Goal: Task Accomplishment & Management: Manage account settings

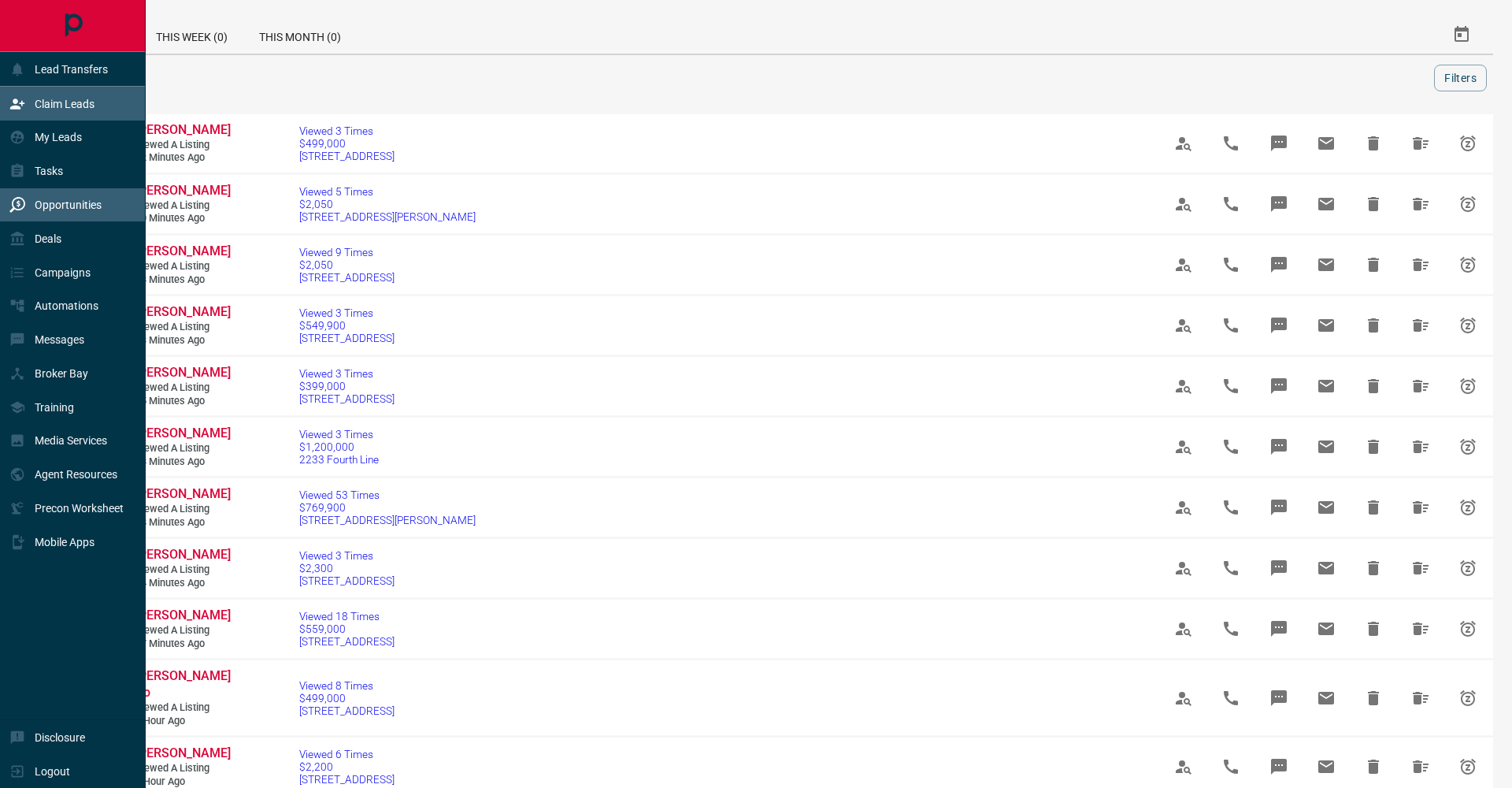
click at [19, 115] on div "Claim Leads" at bounding box center [51, 103] width 85 height 26
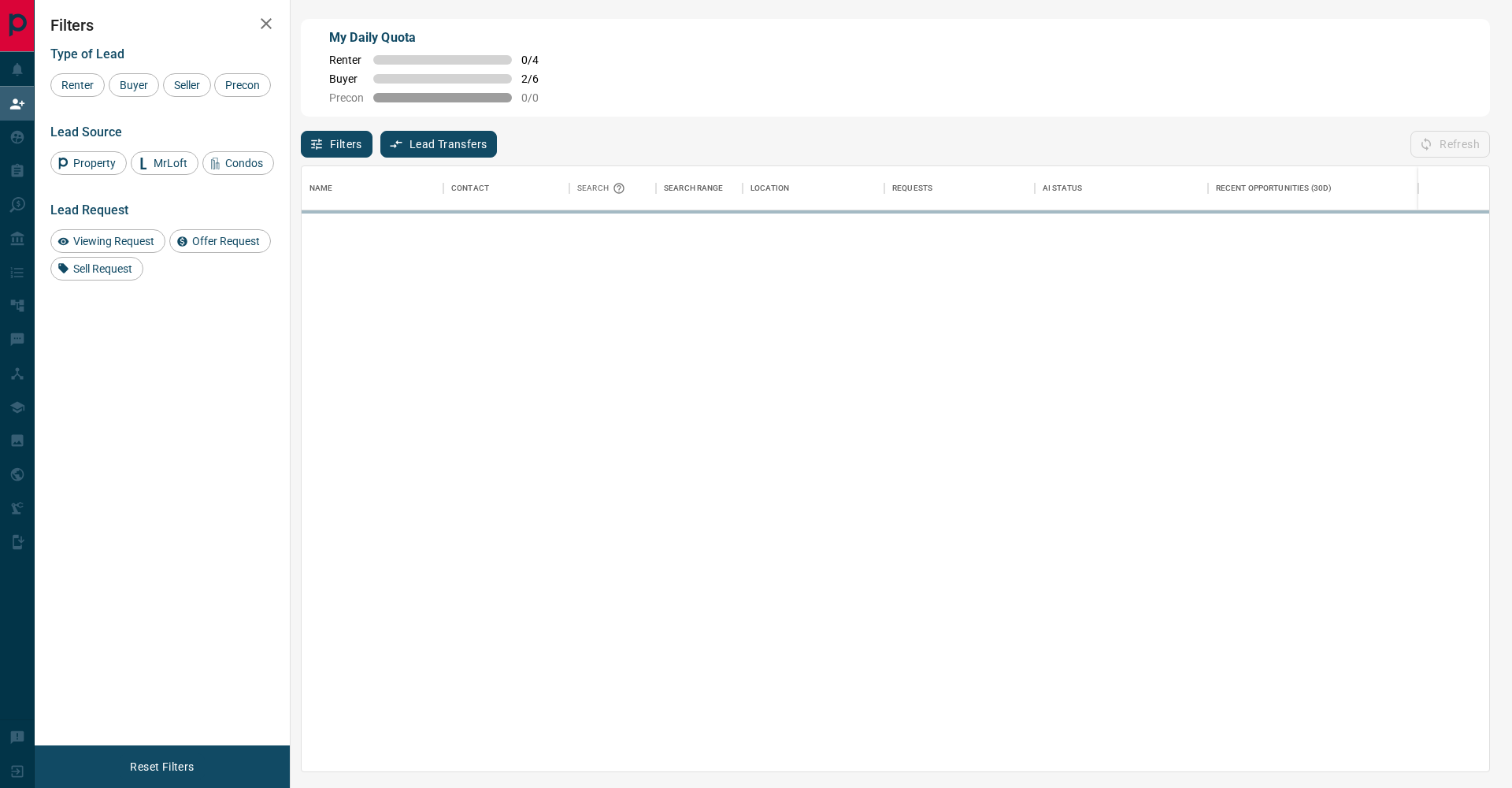
scroll to position [605, 1188]
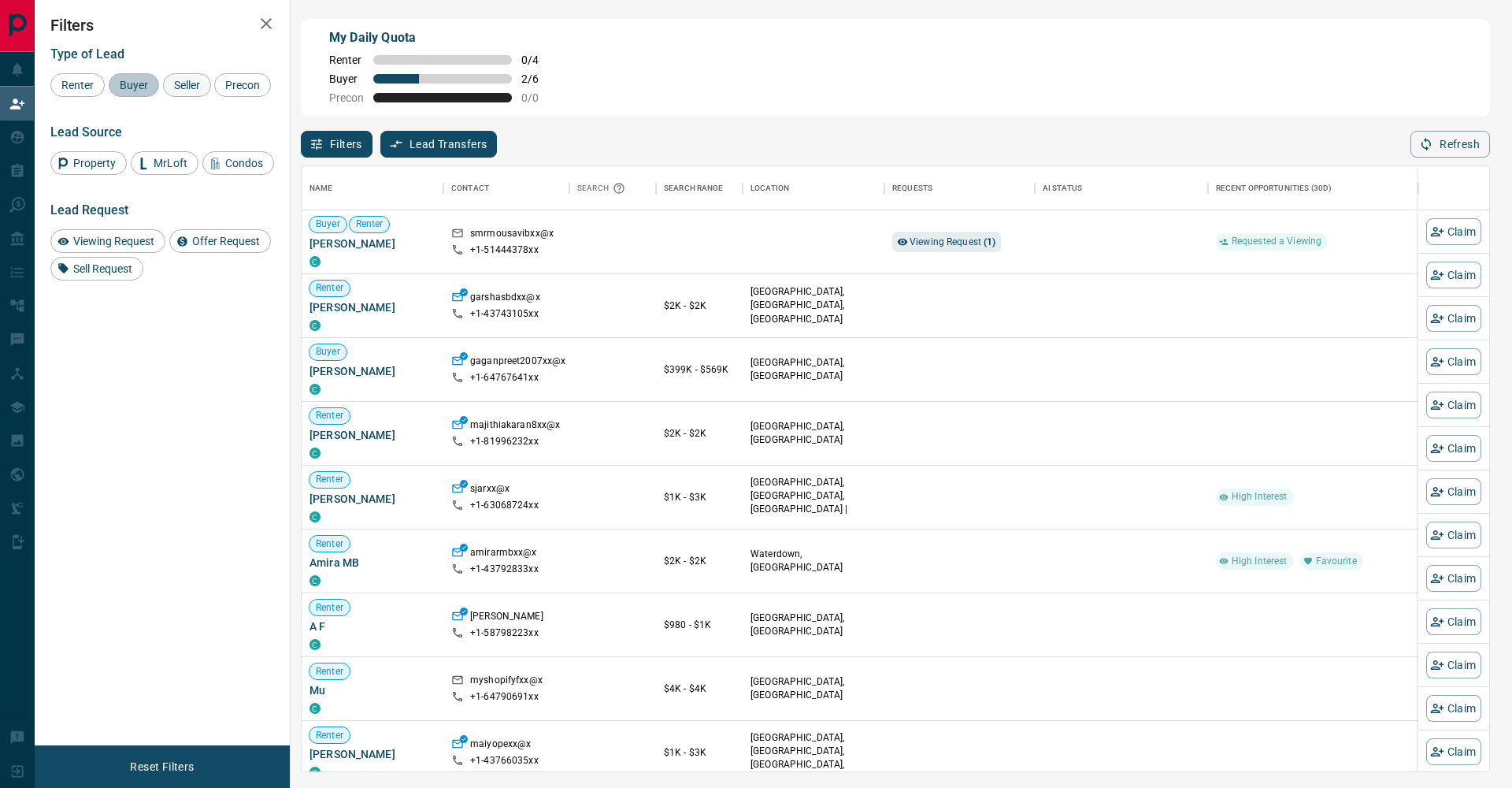
drag, startPoint x: 134, startPoint y: 94, endPoint x: 173, endPoint y: 92, distance: 39.1
click at [139, 94] on div "Buyer" at bounding box center [134, 85] width 51 height 23
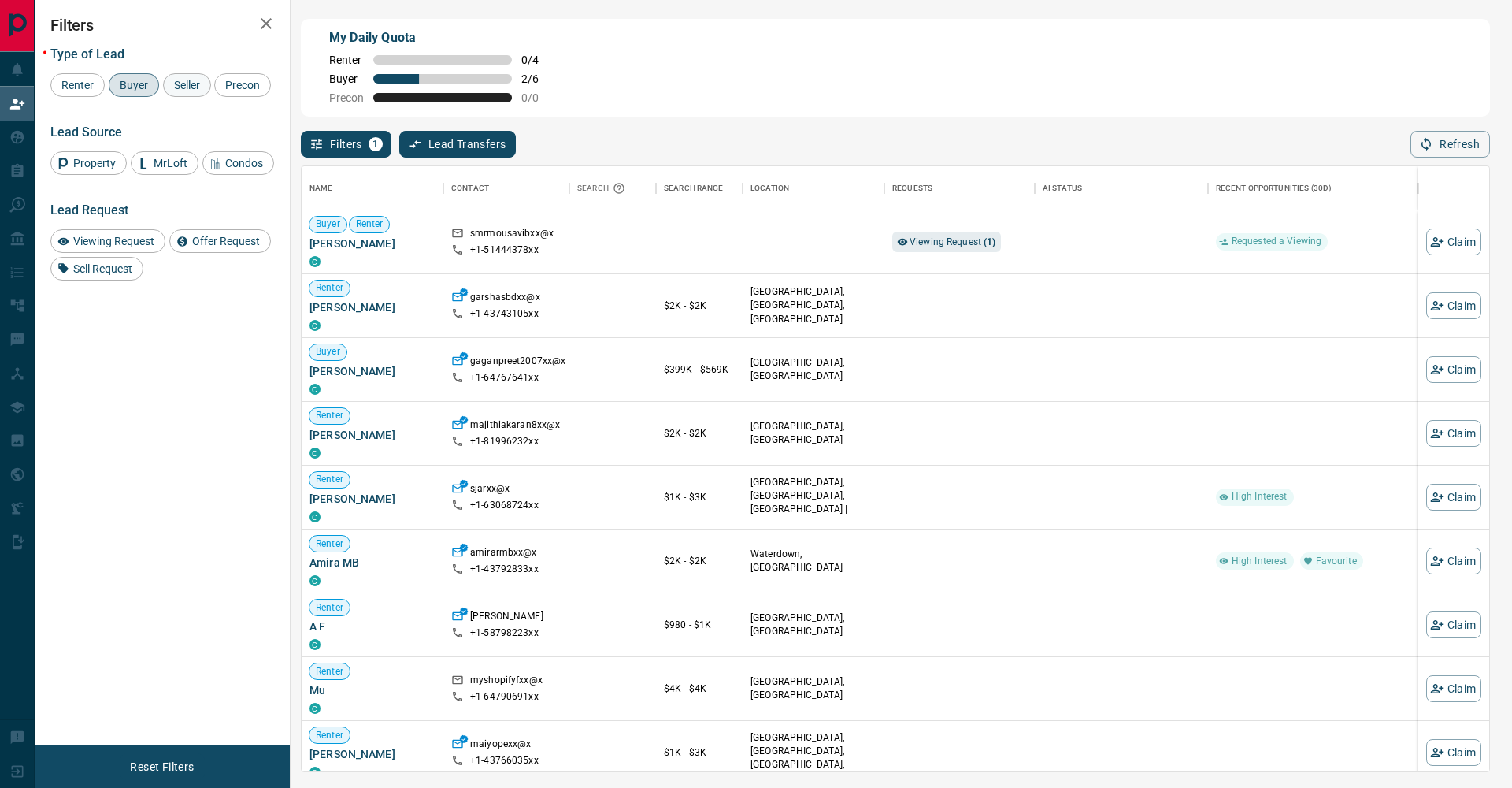
click at [177, 91] on div "Seller" at bounding box center [187, 85] width 48 height 23
click at [220, 91] on span "Precon" at bounding box center [242, 85] width 46 height 12
click at [269, 30] on icon "button" at bounding box center [266, 23] width 19 height 19
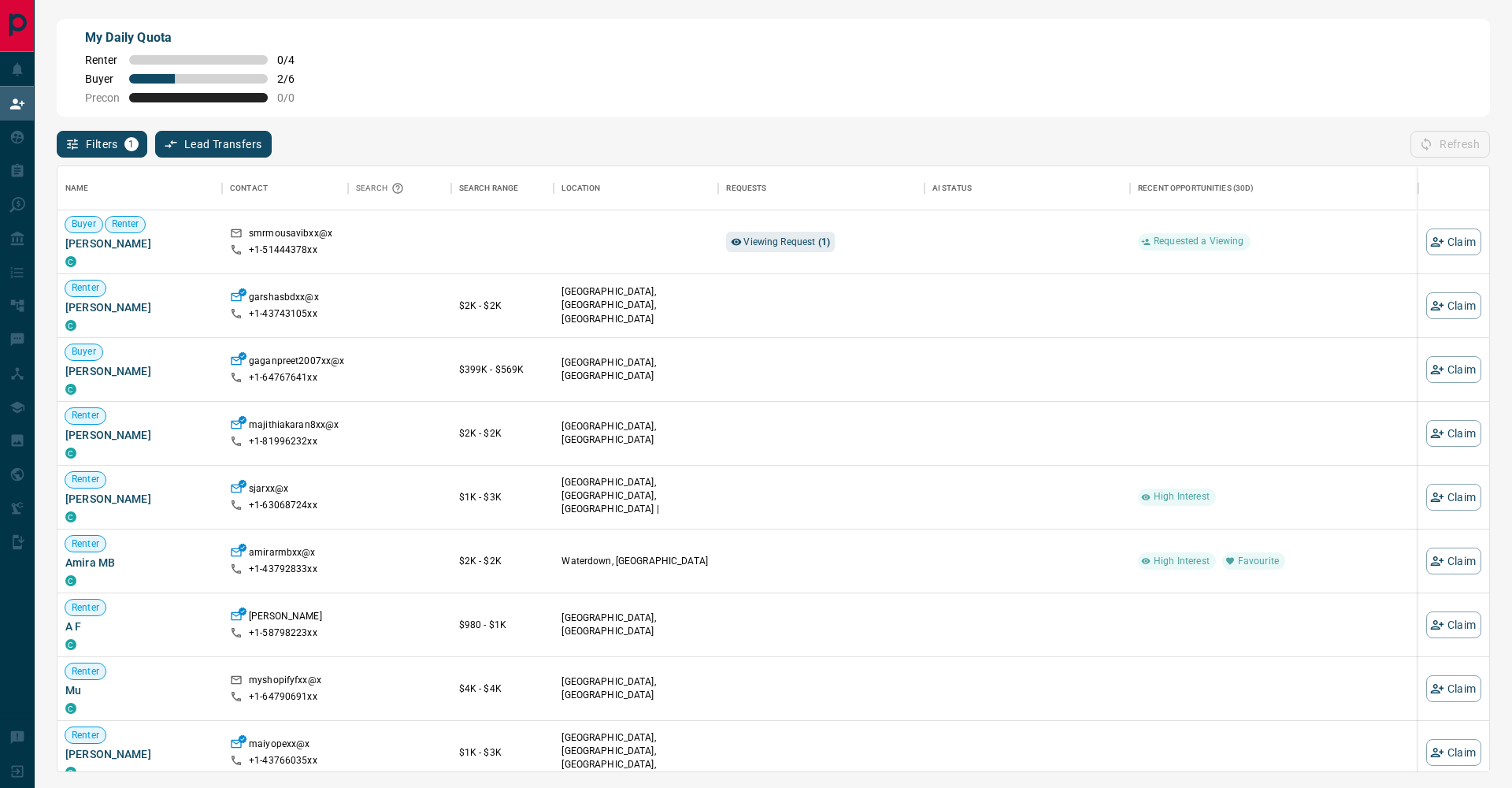
scroll to position [1, 1]
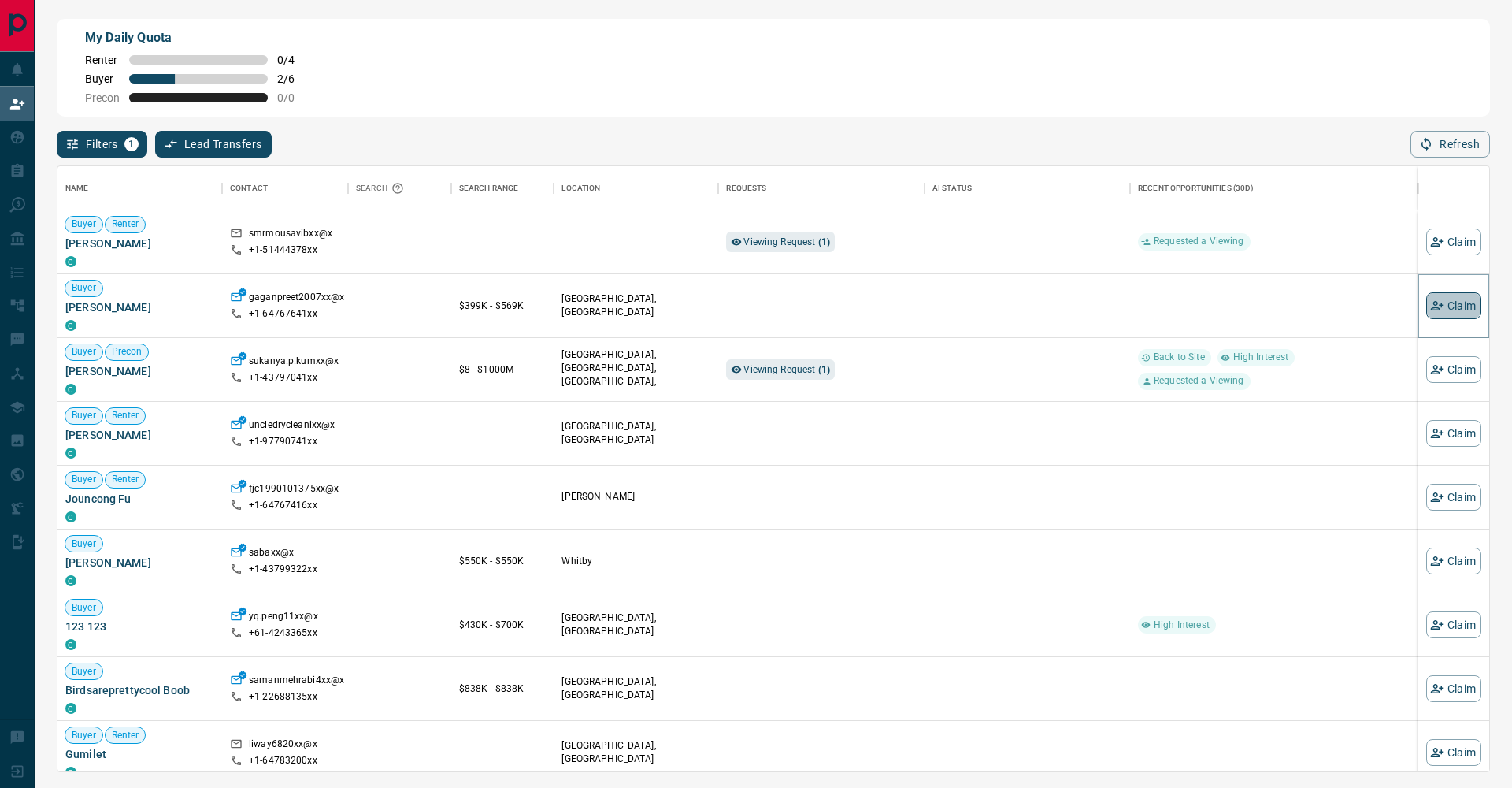
click at [1451, 301] on button "Claim" at bounding box center [1453, 306] width 55 height 27
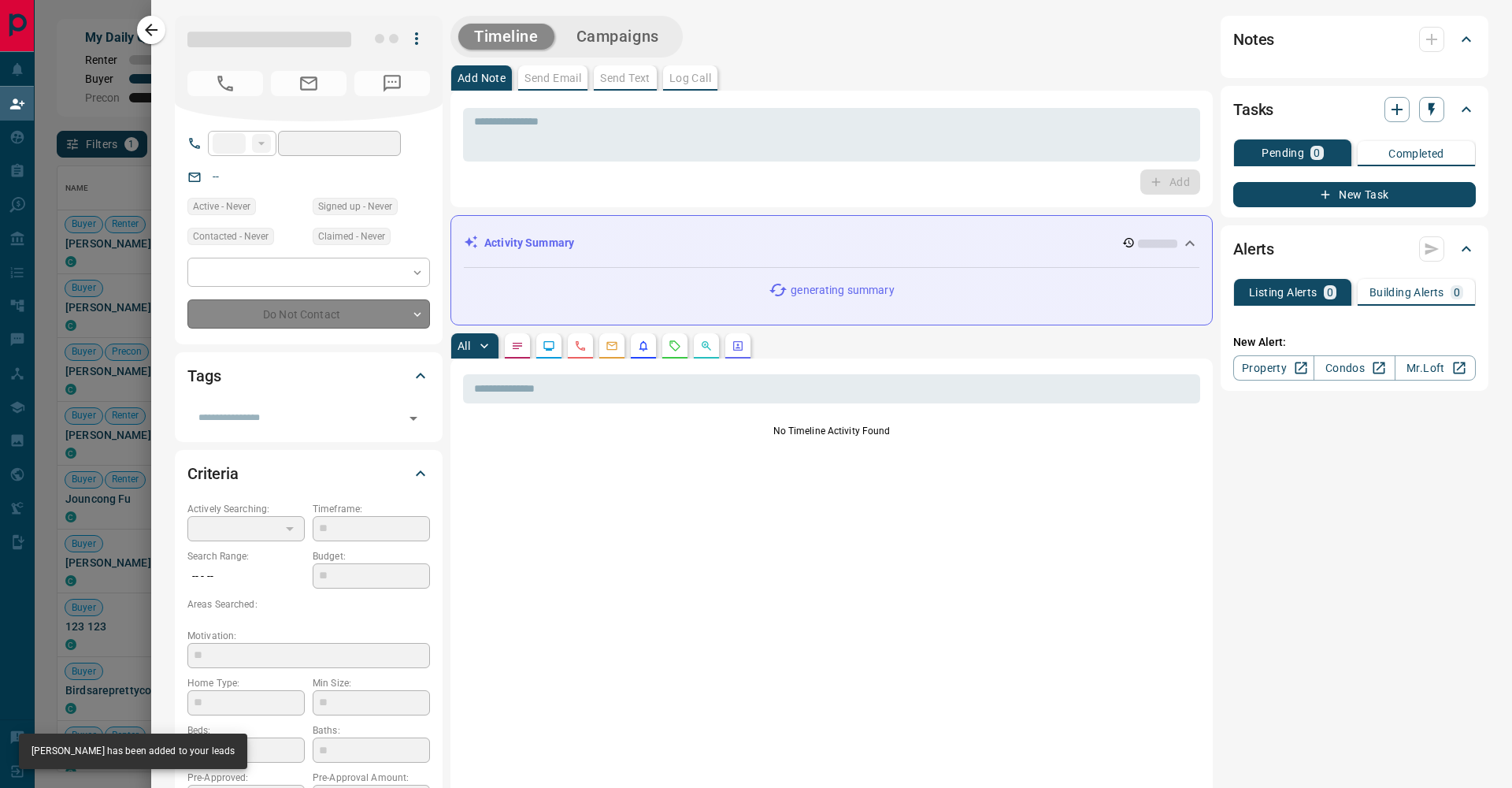
type input "**"
type input "**********"
type input "**"
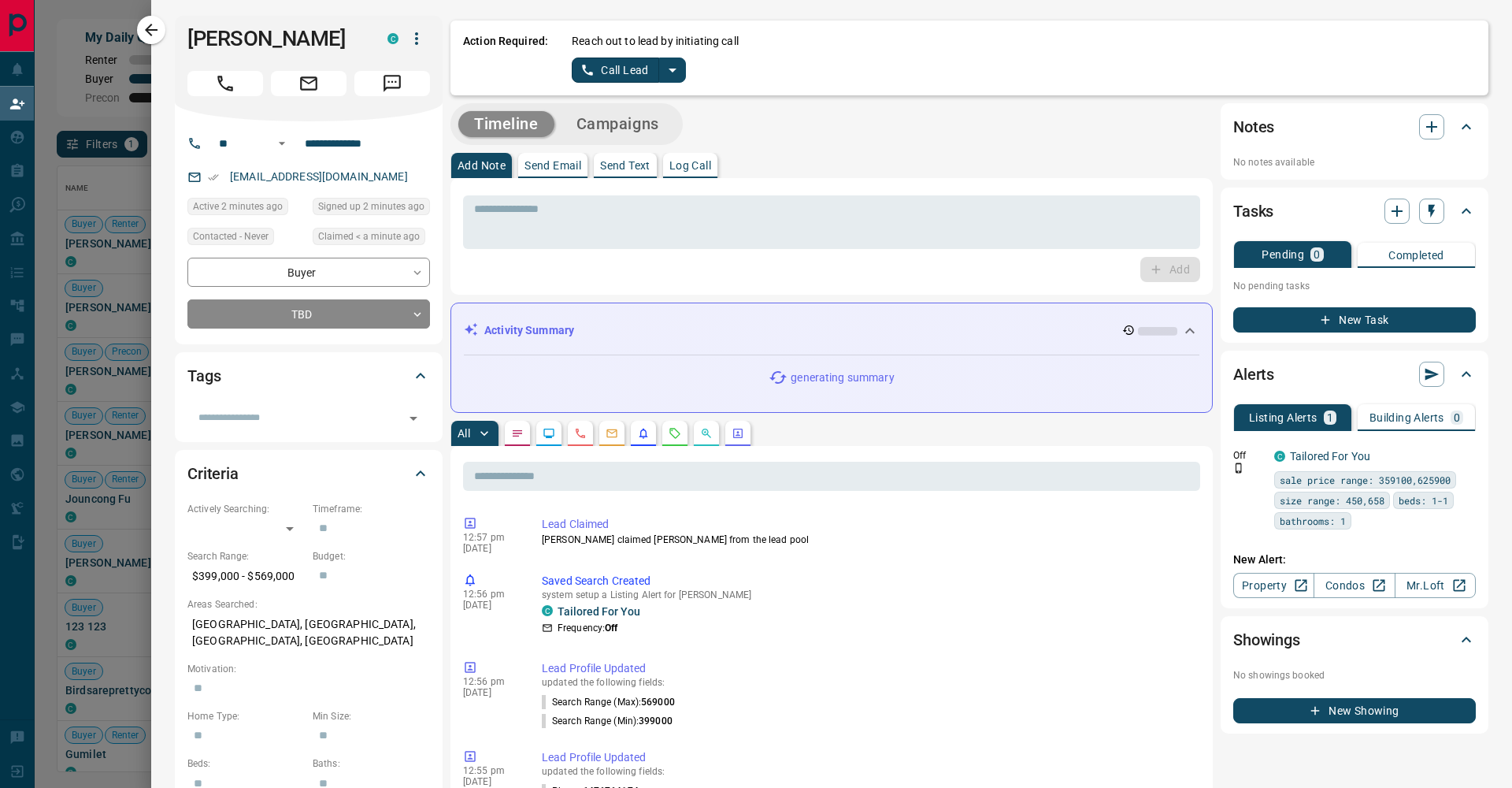
scroll to position [0, 0]
click at [671, 76] on icon "split button" at bounding box center [672, 70] width 19 height 19
click at [638, 127] on li "Log Manual Call" at bounding box center [628, 125] width 96 height 23
click at [613, 56] on div "Reach out to lead by initiating call Log Manual Call" at bounding box center [1023, 58] width 904 height 50
click at [620, 76] on button "Log Manual Call" at bounding box center [623, 70] width 104 height 25
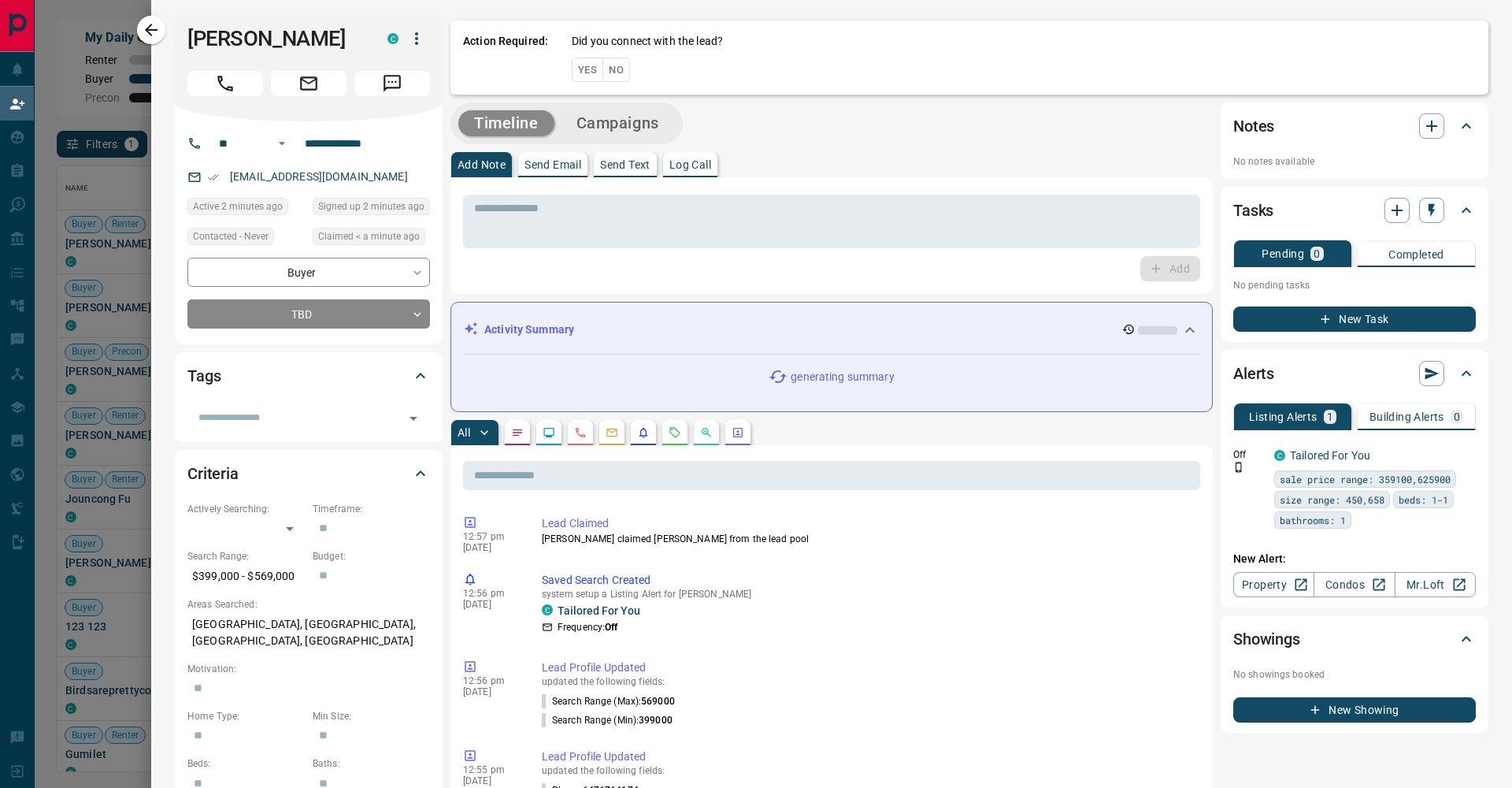
click at [620, 76] on button "No" at bounding box center [616, 69] width 27 height 24
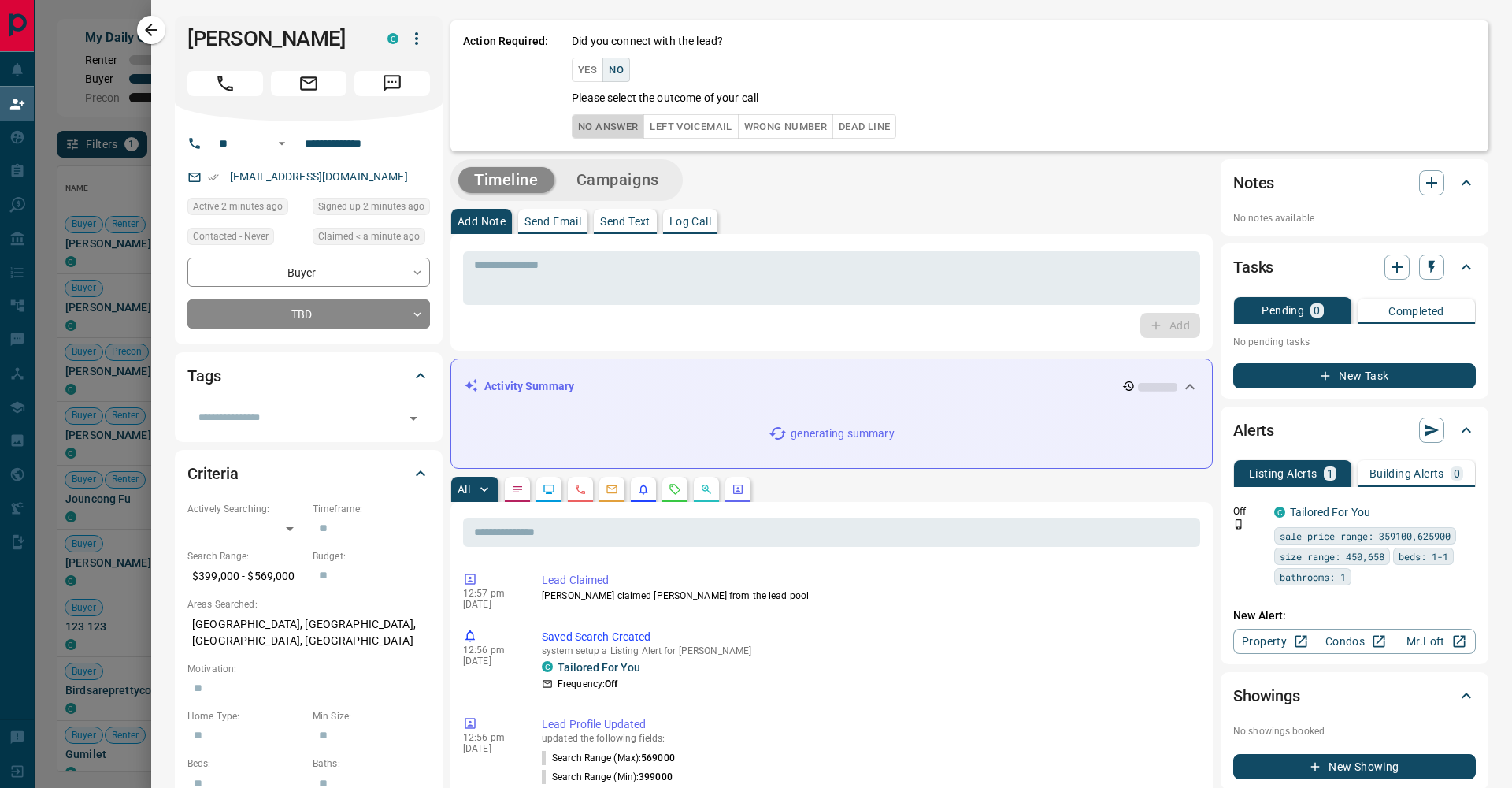
click at [622, 130] on button "No Answer" at bounding box center [607, 126] width 72 height 24
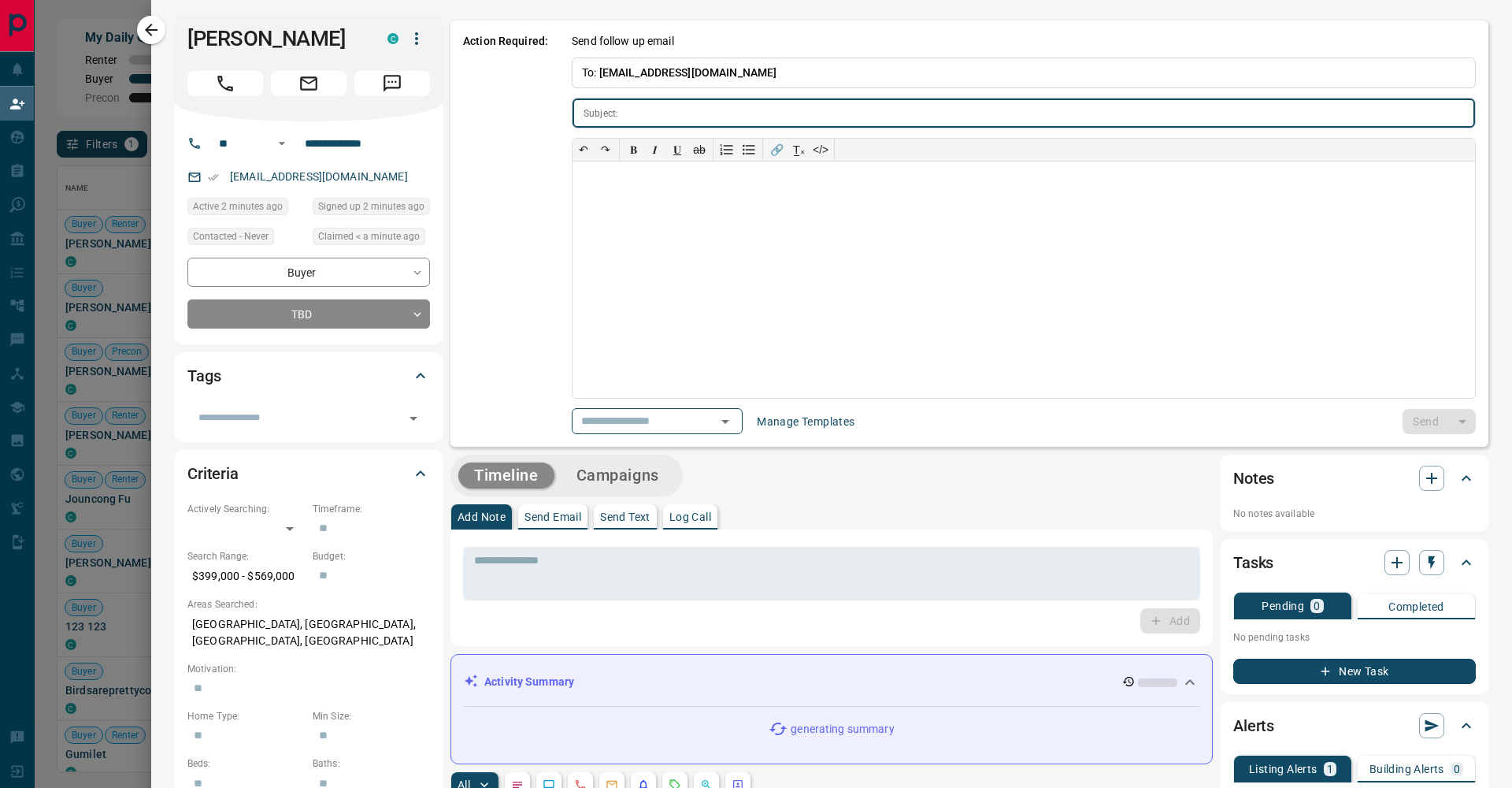
type input "**********"
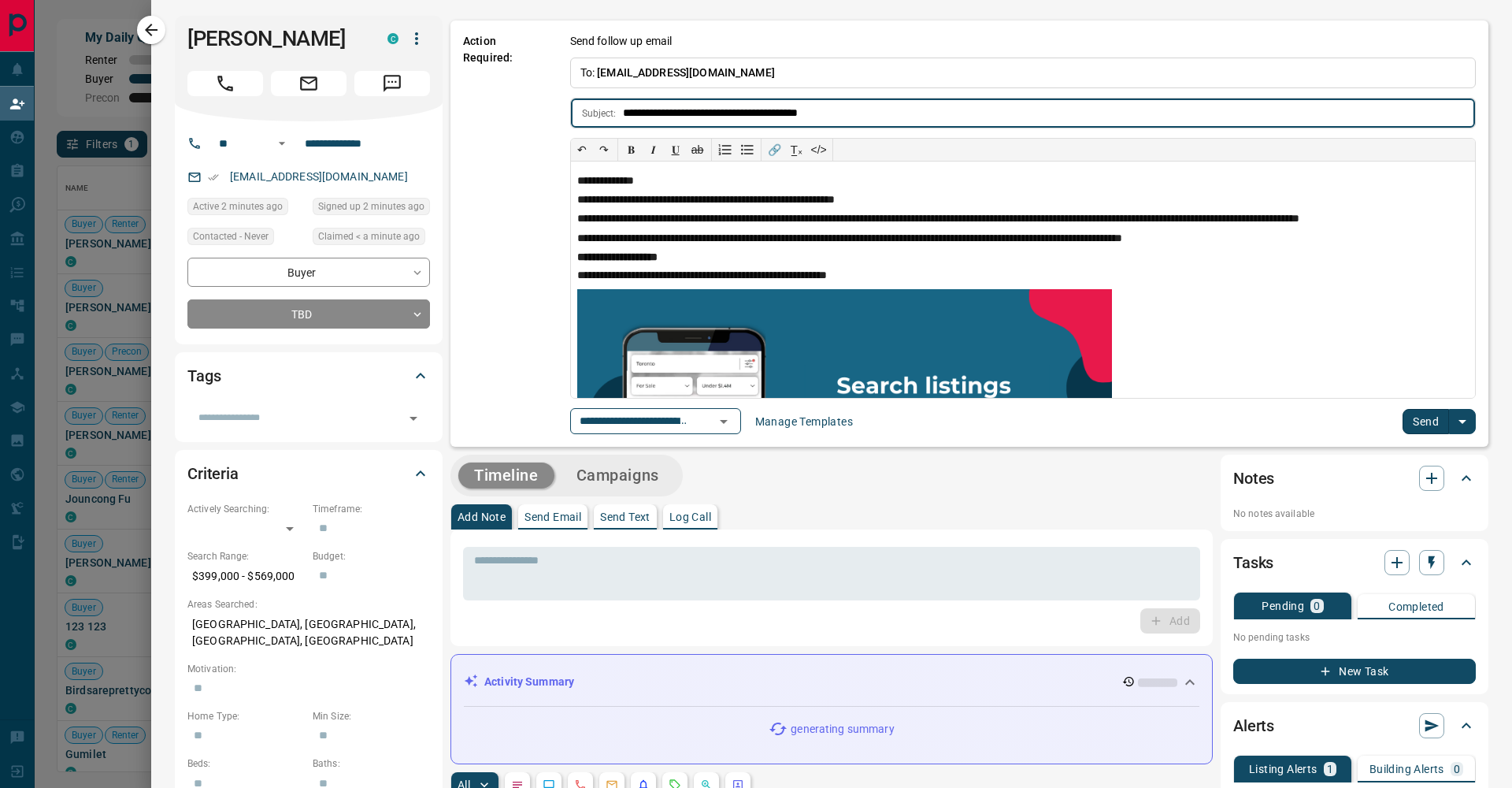
click at [1415, 417] on button "Send" at bounding box center [1426, 421] width 46 height 25
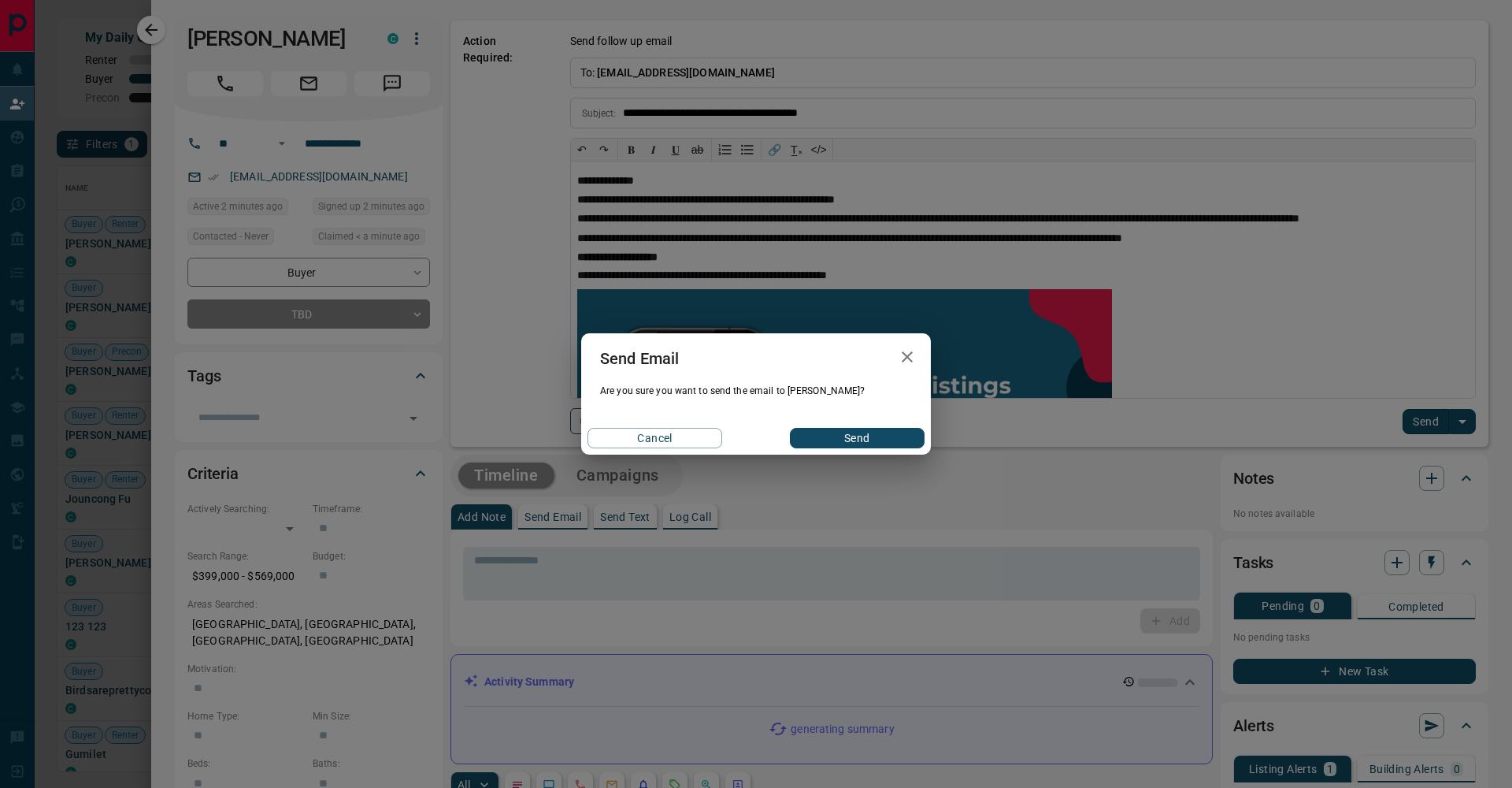
drag, startPoint x: 842, startPoint y: 433, endPoint x: 759, endPoint y: 411, distance: 85.9
click at [842, 433] on button "Send" at bounding box center [857, 438] width 134 height 21
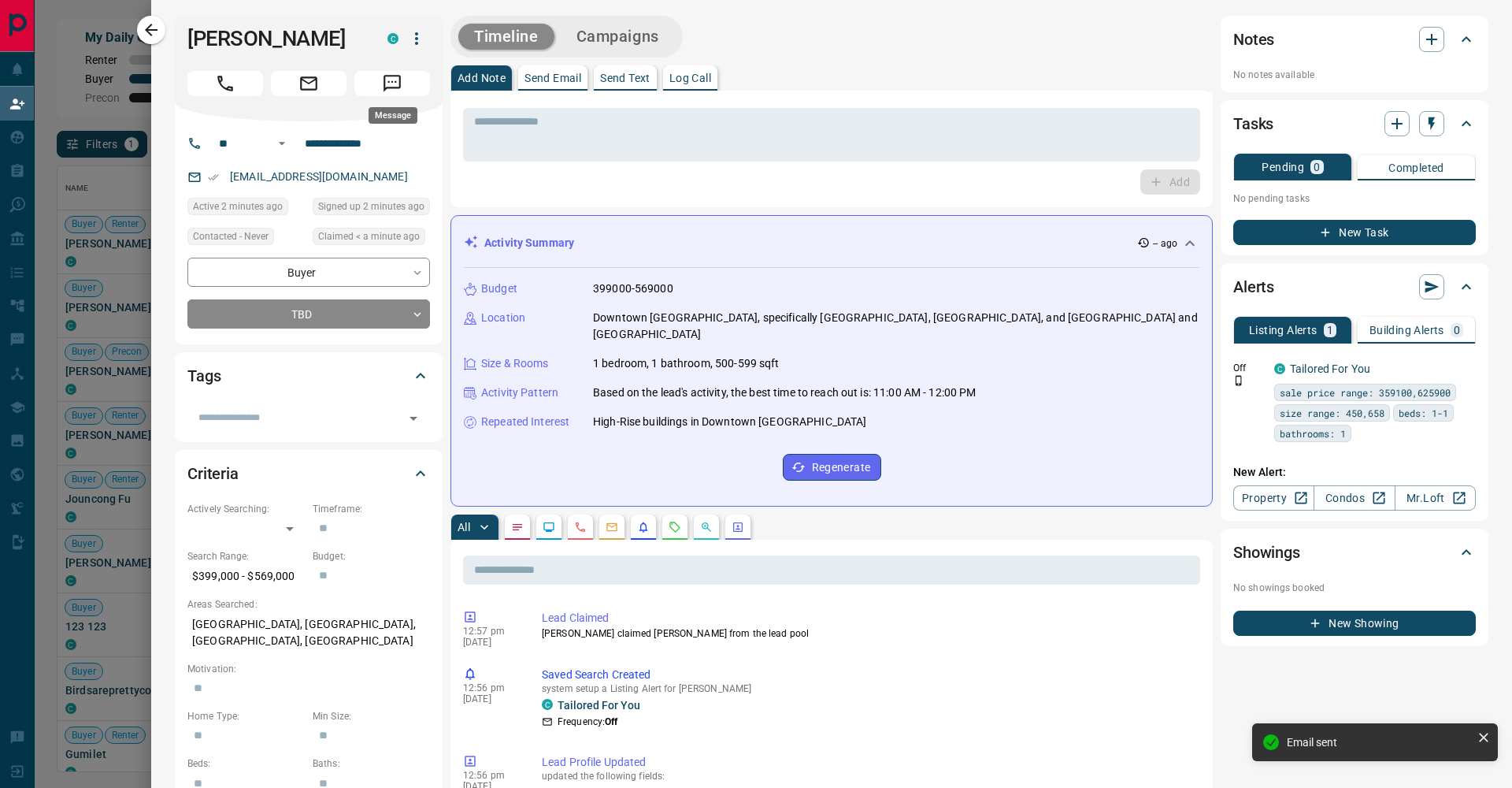
click at [396, 91] on icon "Message" at bounding box center [392, 83] width 21 height 21
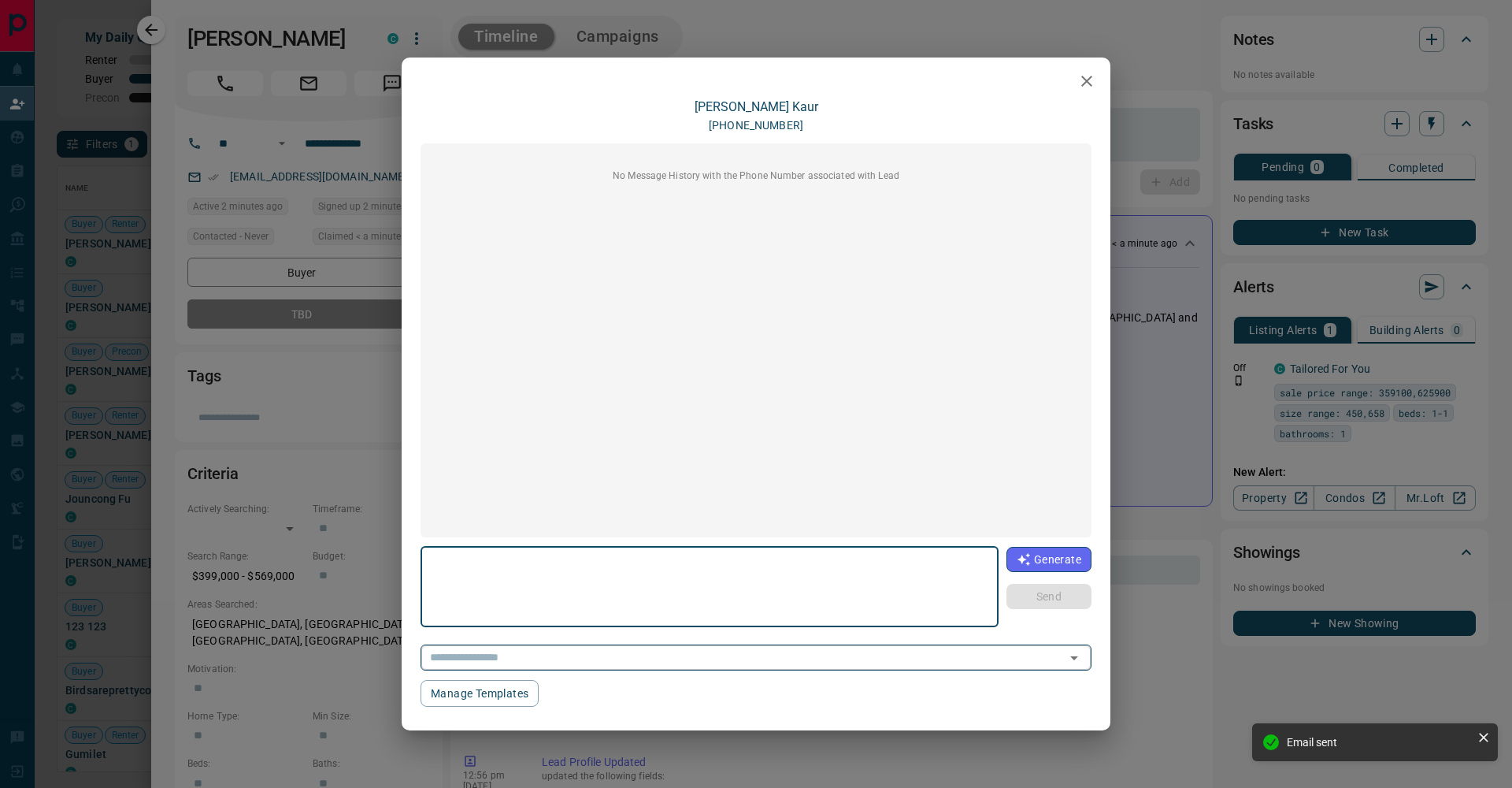
drag, startPoint x: 1076, startPoint y: 660, endPoint x: 1064, endPoint y: 653, distance: 13.9
click at [1076, 660] on icon "Open" at bounding box center [1074, 658] width 19 height 19
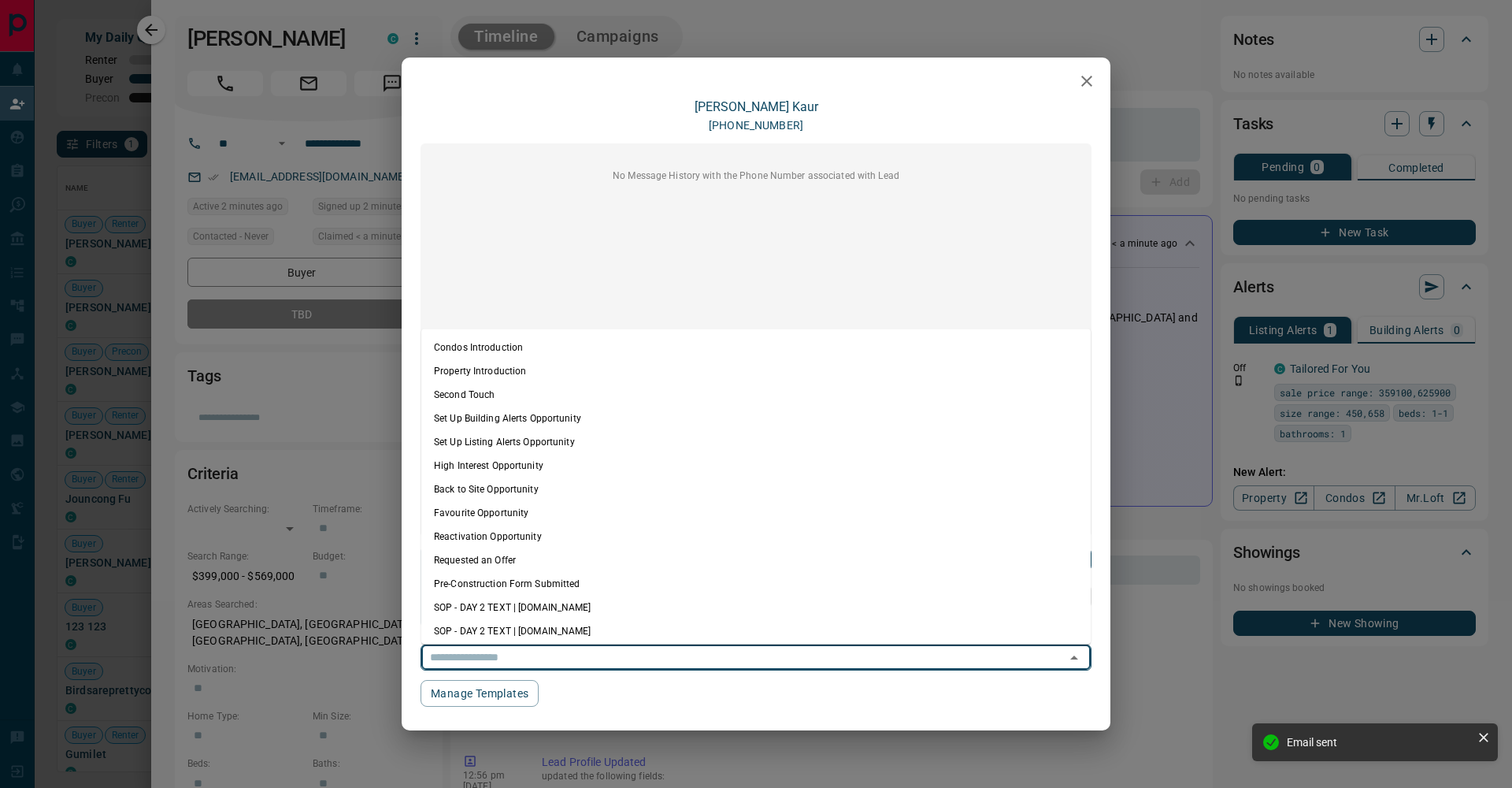
click at [521, 347] on li "Condos Introduction" at bounding box center [756, 347] width 669 height 23
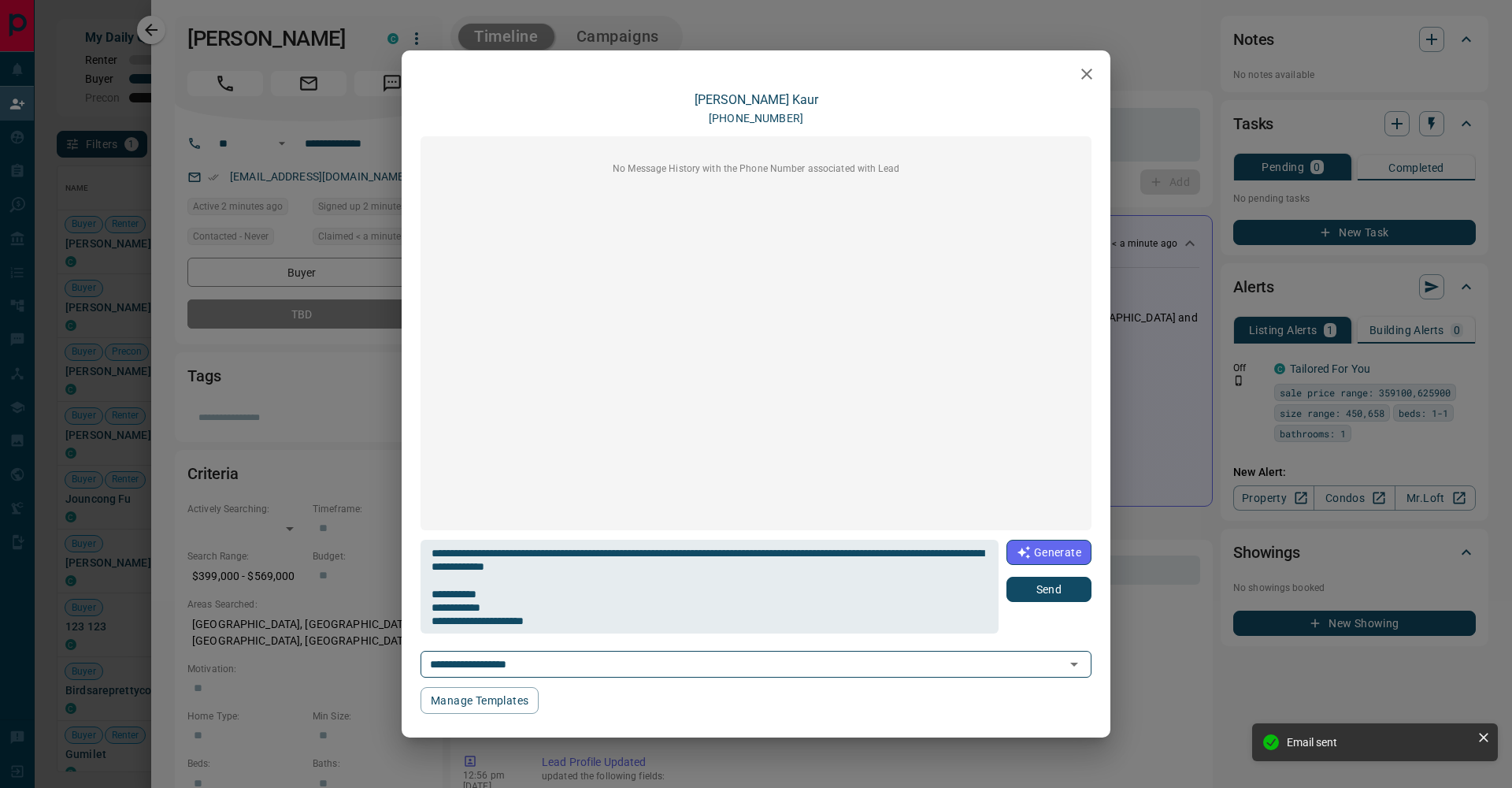
type textarea "**********"
type input "**********"
click at [1045, 594] on button "Send" at bounding box center [1049, 590] width 85 height 25
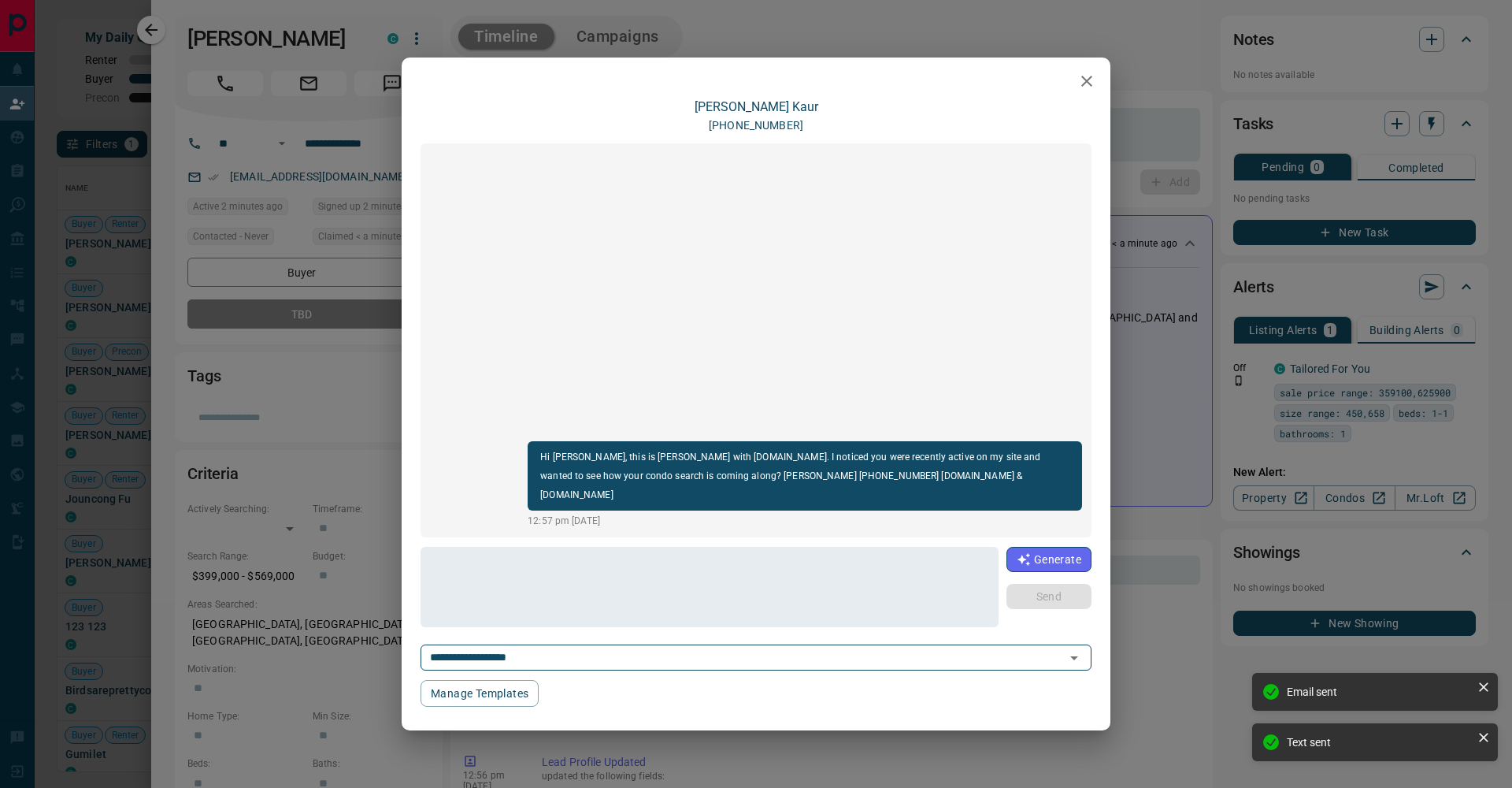
click at [163, 25] on div "**********" at bounding box center [756, 394] width 1512 height 788
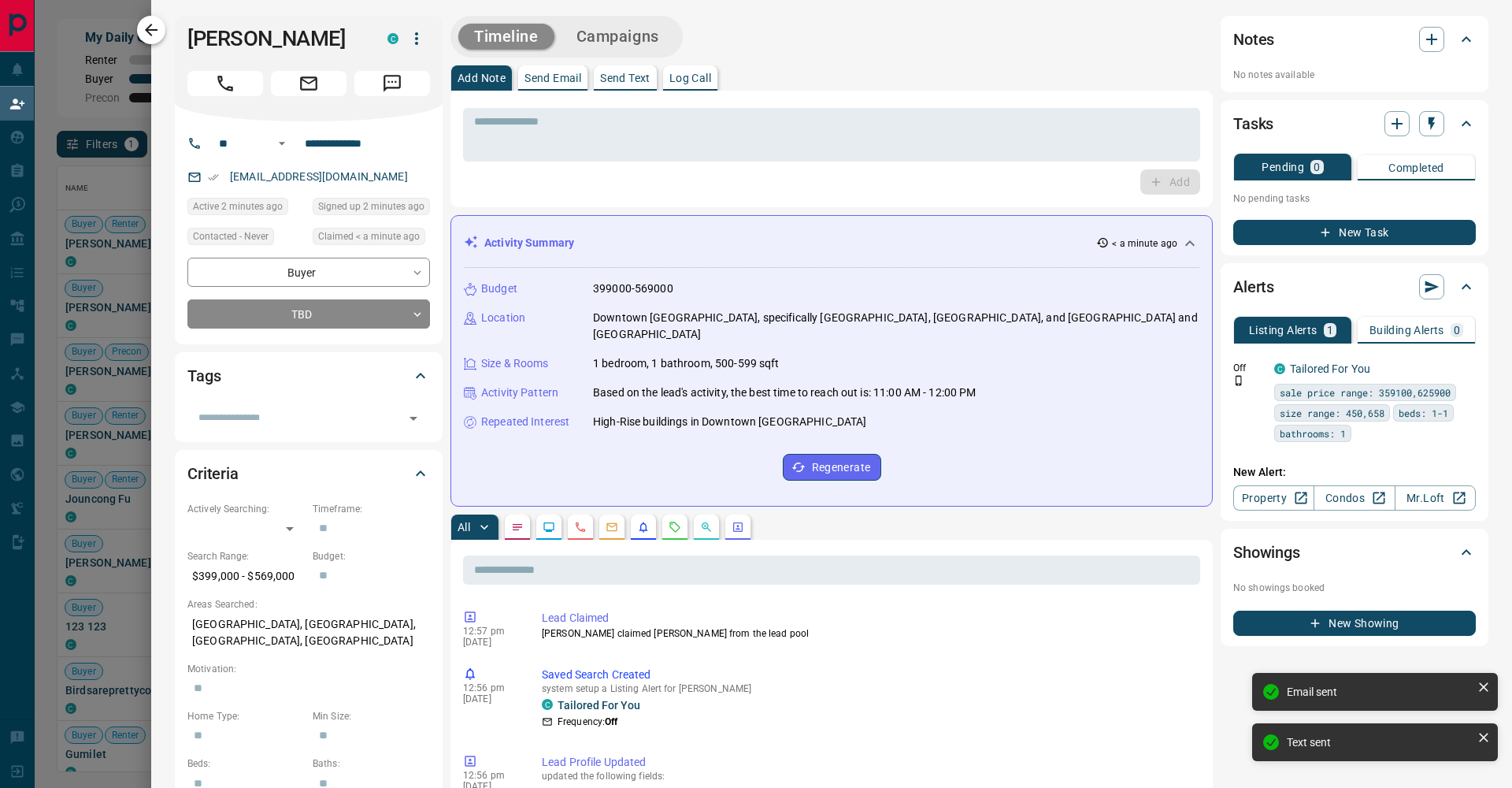
click at [154, 31] on icon "button" at bounding box center [151, 29] width 12 height 12
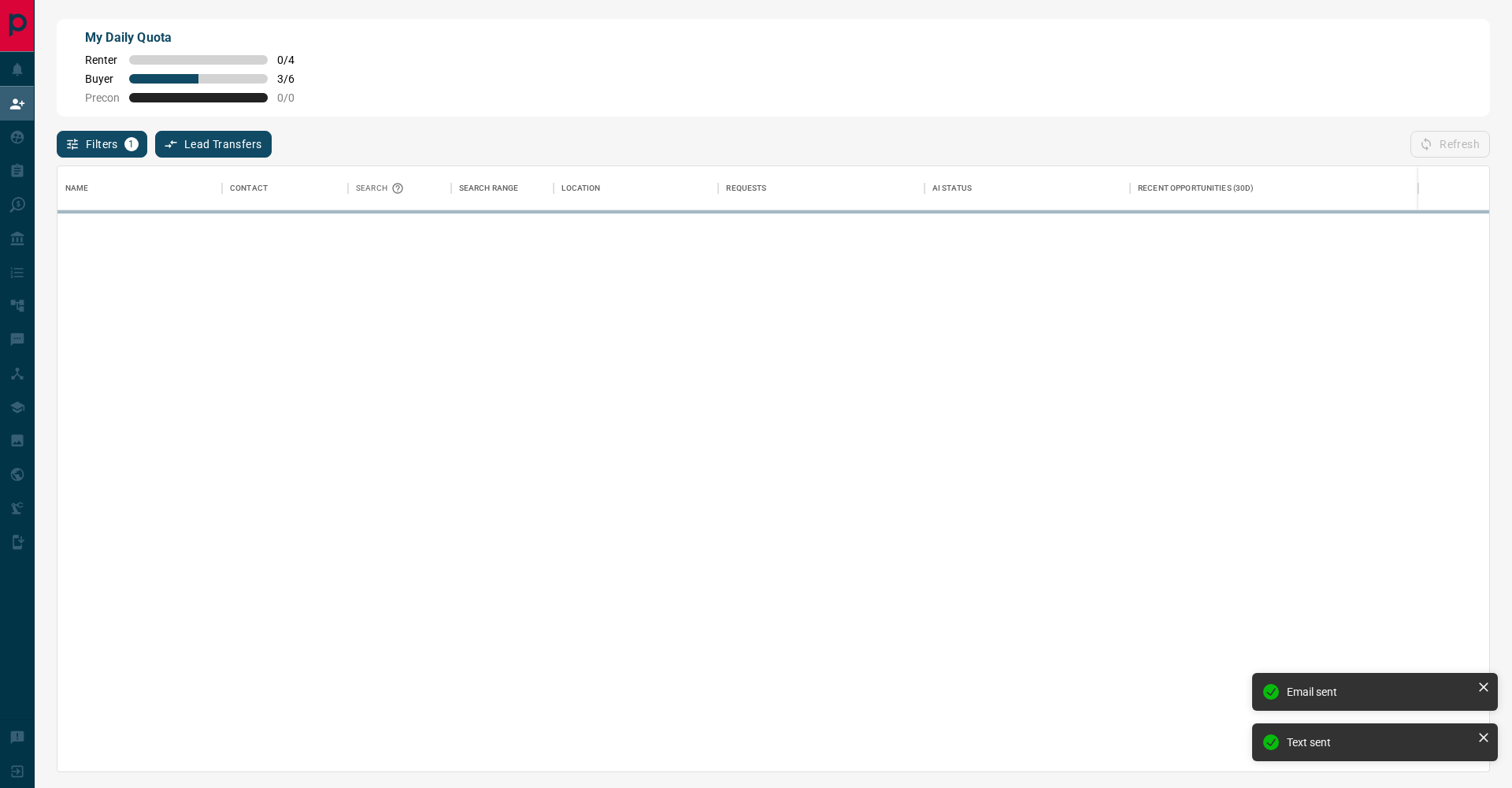
scroll to position [605, 1432]
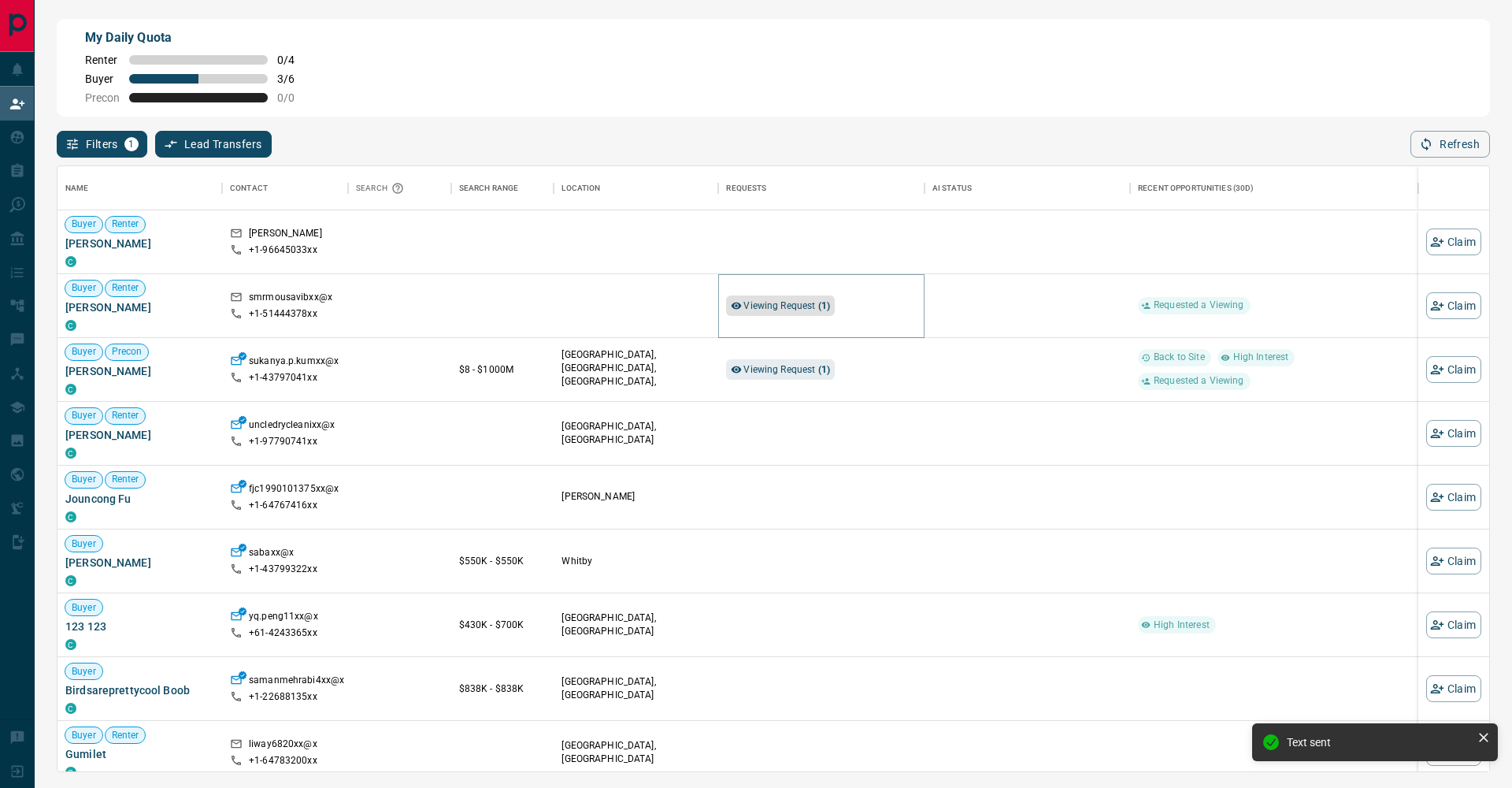
click at [807, 311] on span "Viewing Request ( 1 )" at bounding box center [787, 306] width 86 height 16
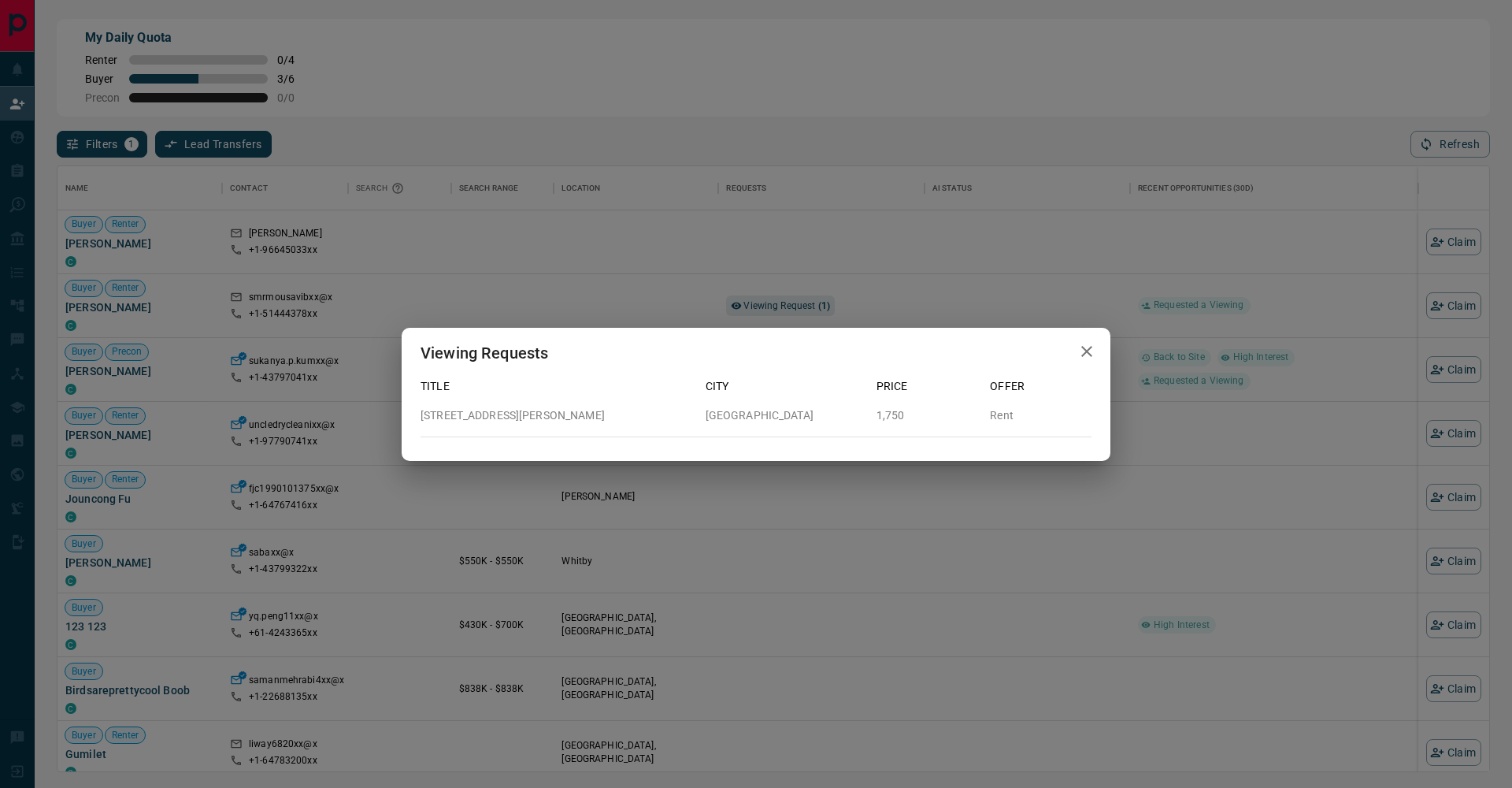
click at [997, 115] on div "Viewing Requests Title City Price Offer [STREET_ADDRESS][PERSON_NAME] 1,750 Rent" at bounding box center [756, 394] width 1512 height 788
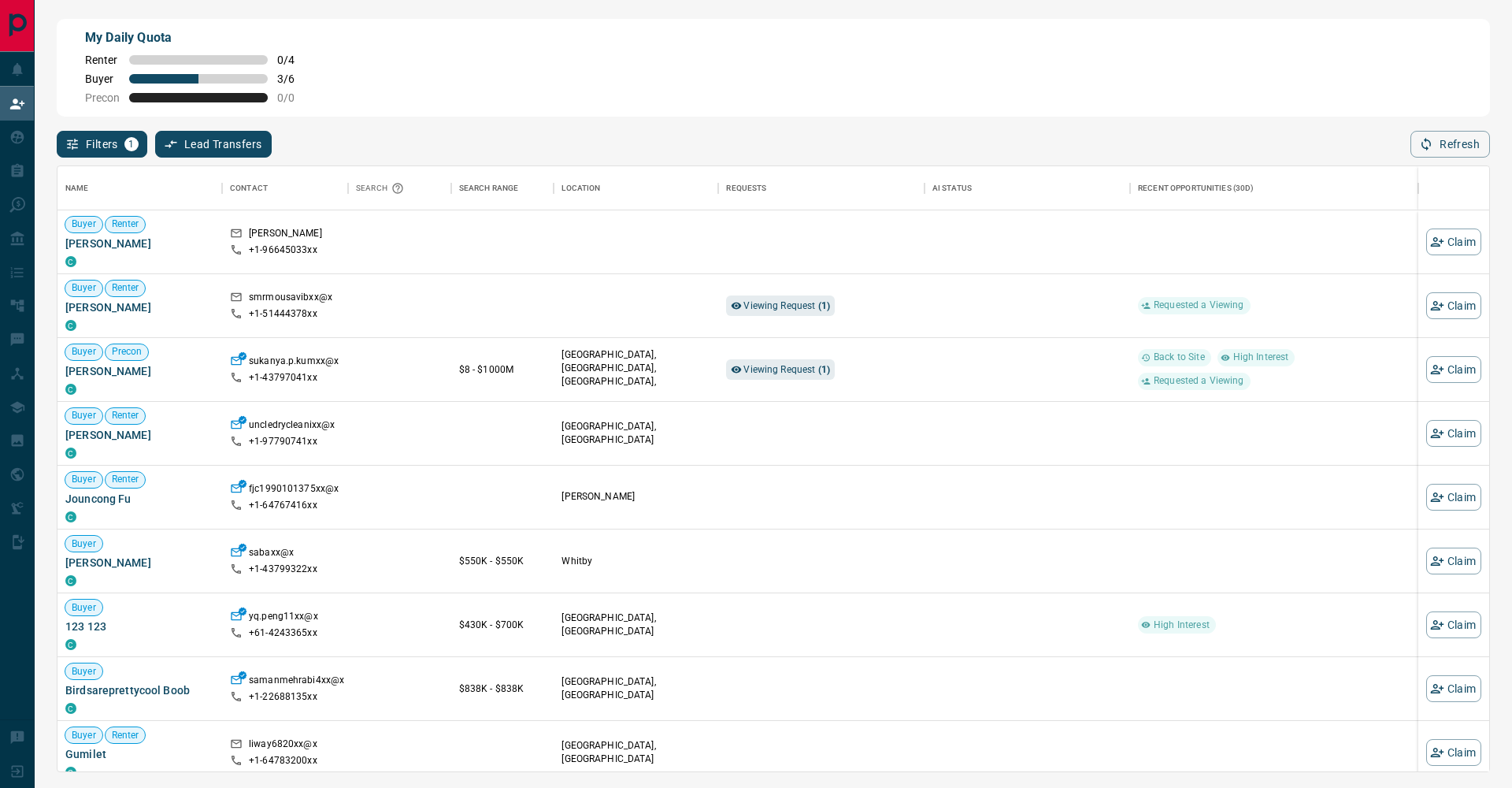
click at [997, 114] on div "My Daily Quota Renter 0 / 4 Buyer 3 / 6 Precon 0 / 0" at bounding box center [773, 68] width 1433 height 98
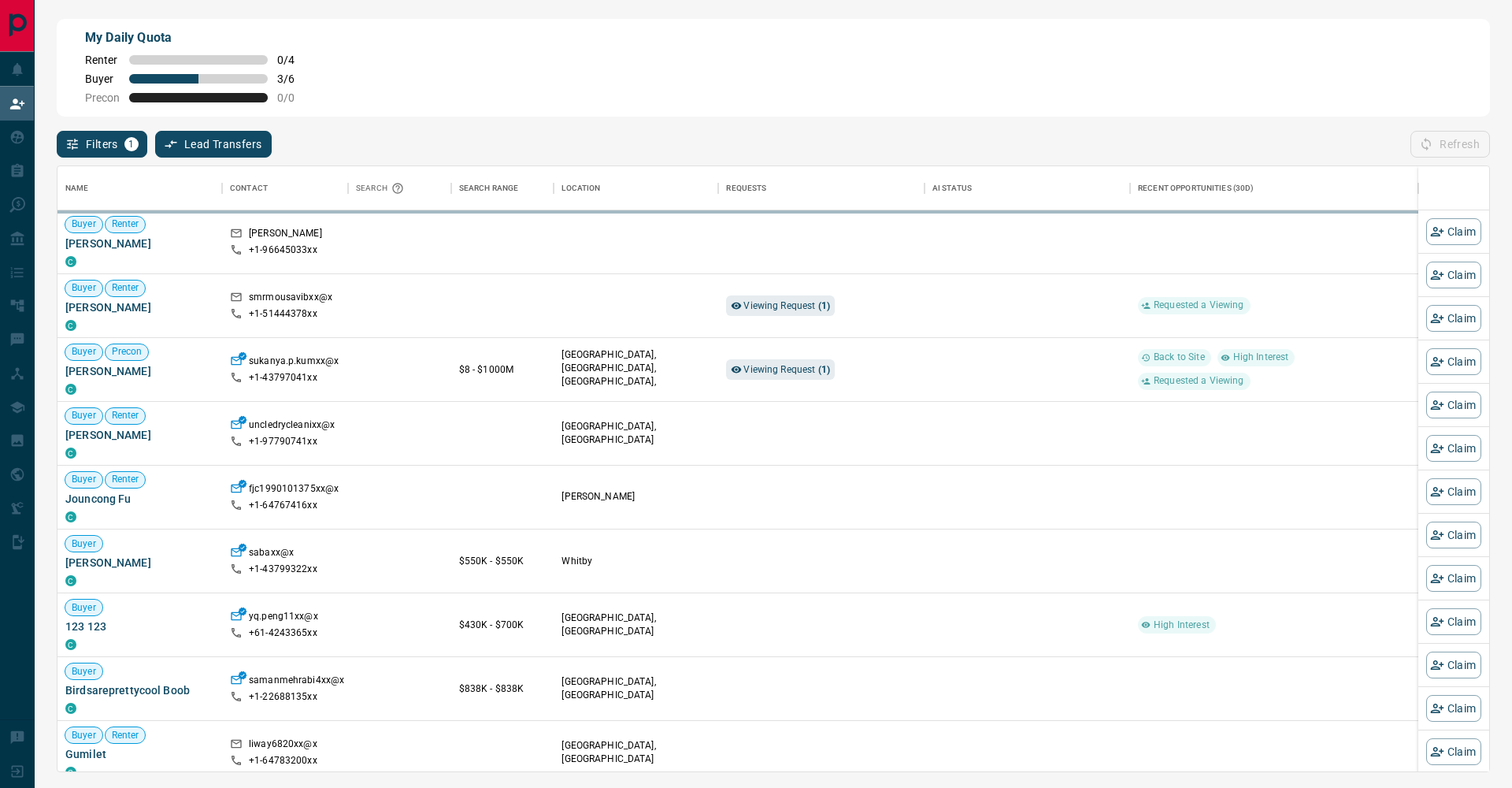
scroll to position [1, 1]
